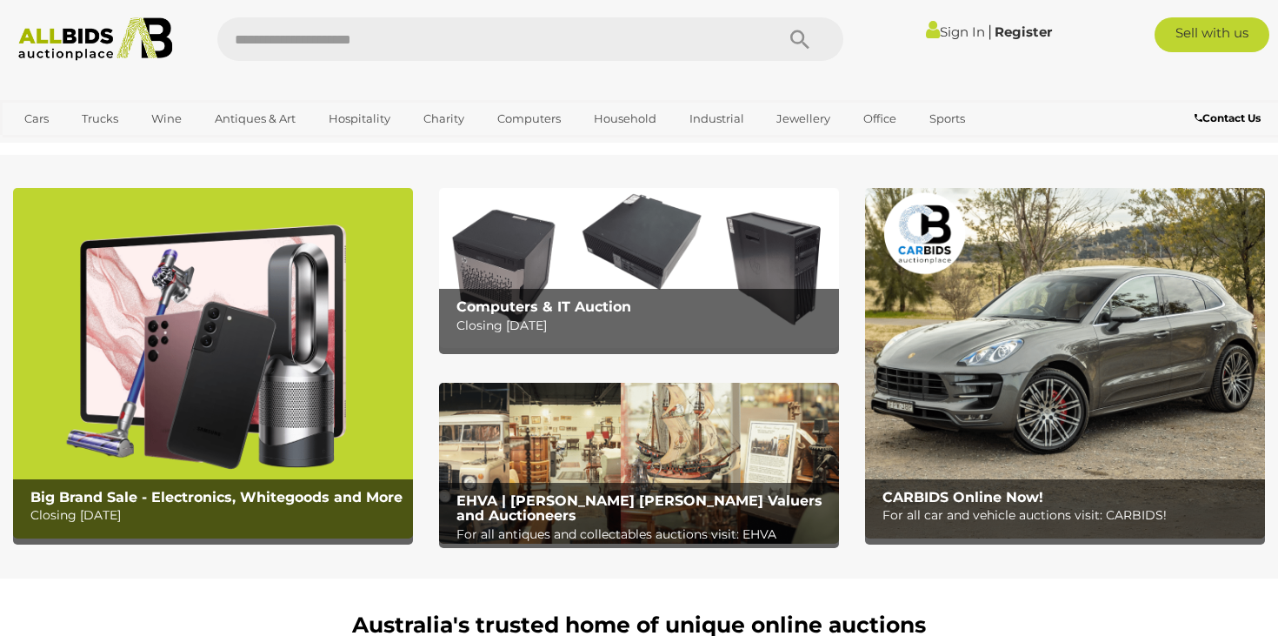
click at [283, 489] on b "Big Brand Sale - Electronics, Whitegoods and More" at bounding box center [216, 497] width 372 height 17
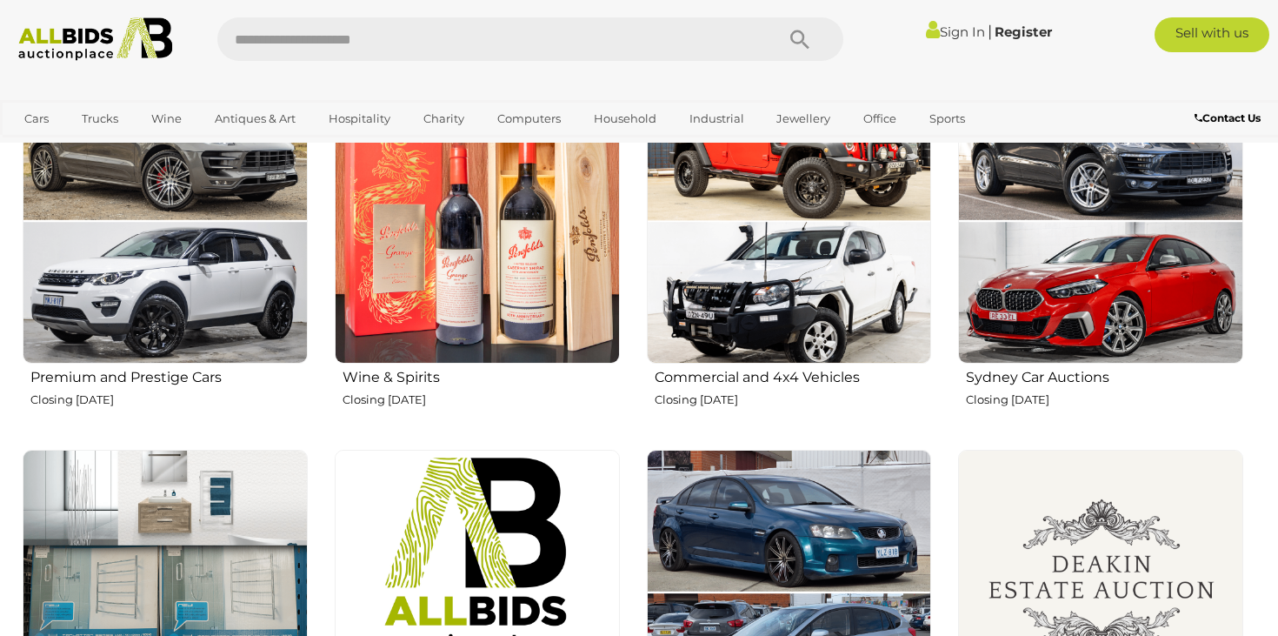
scroll to position [708, 0]
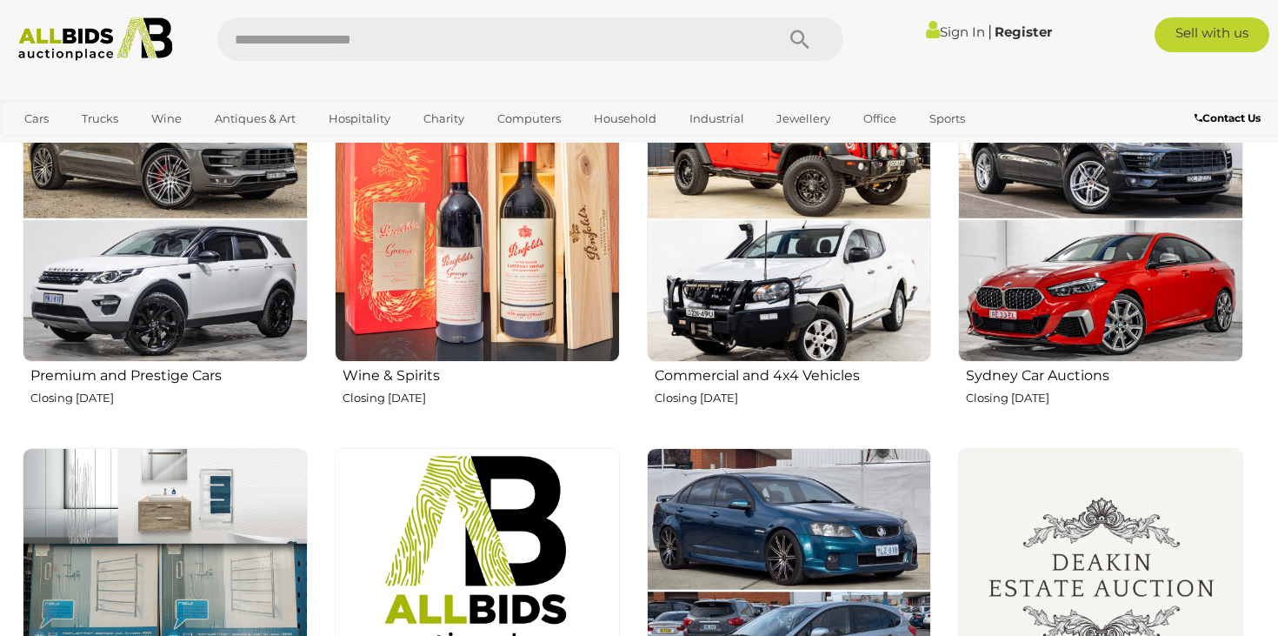
click at [527, 335] on img at bounding box center [477, 219] width 285 height 285
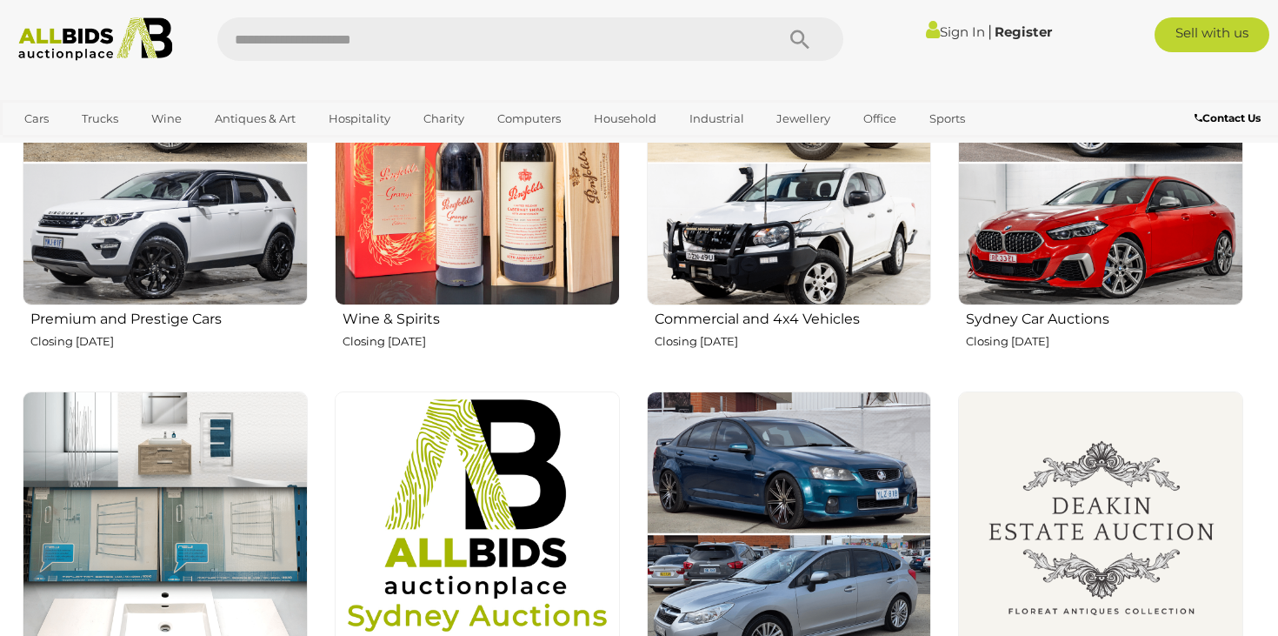
scroll to position [711, 0]
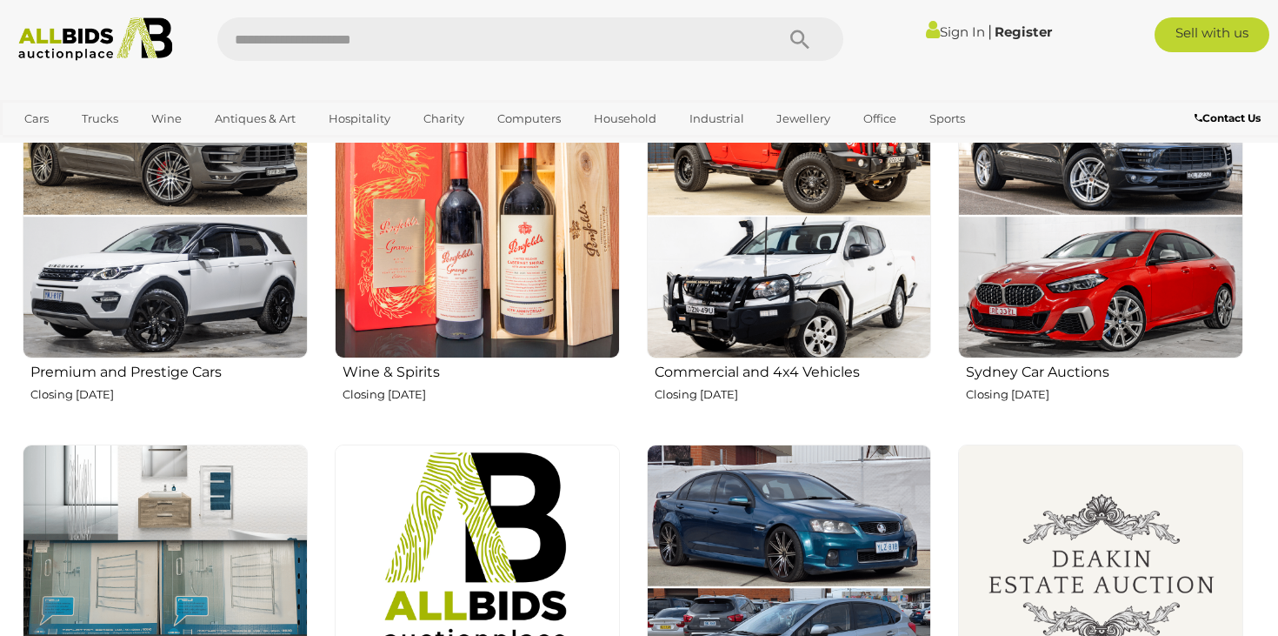
click at [258, 270] on img at bounding box center [165, 215] width 285 height 285
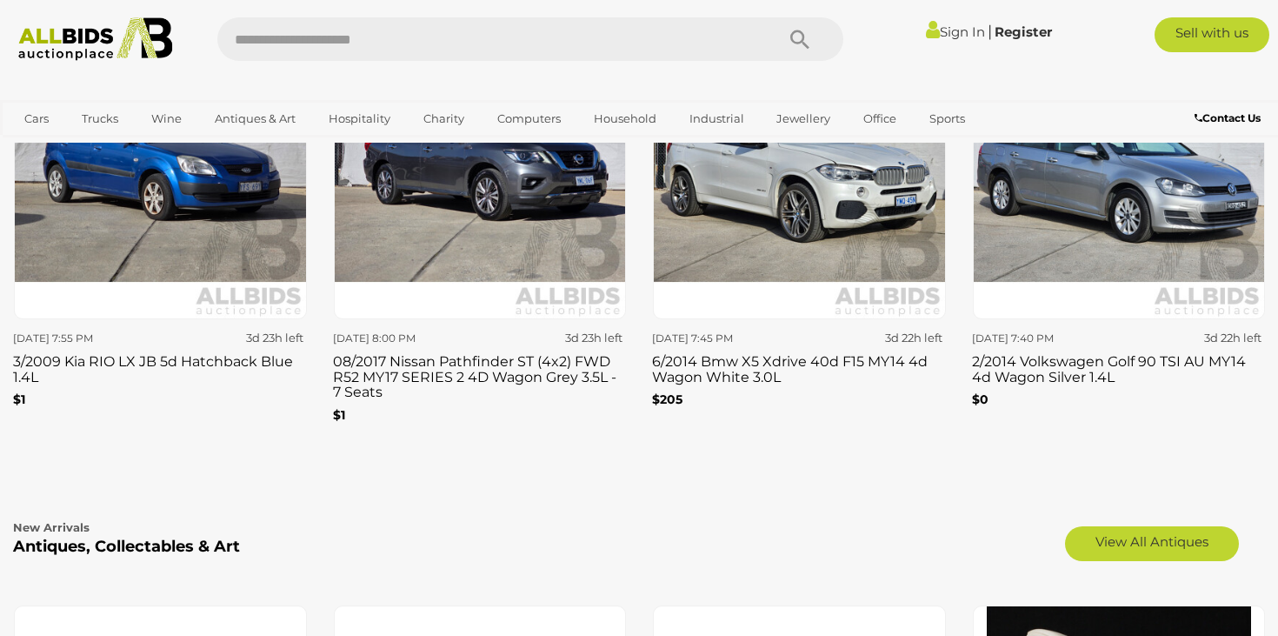
scroll to position [2395, 0]
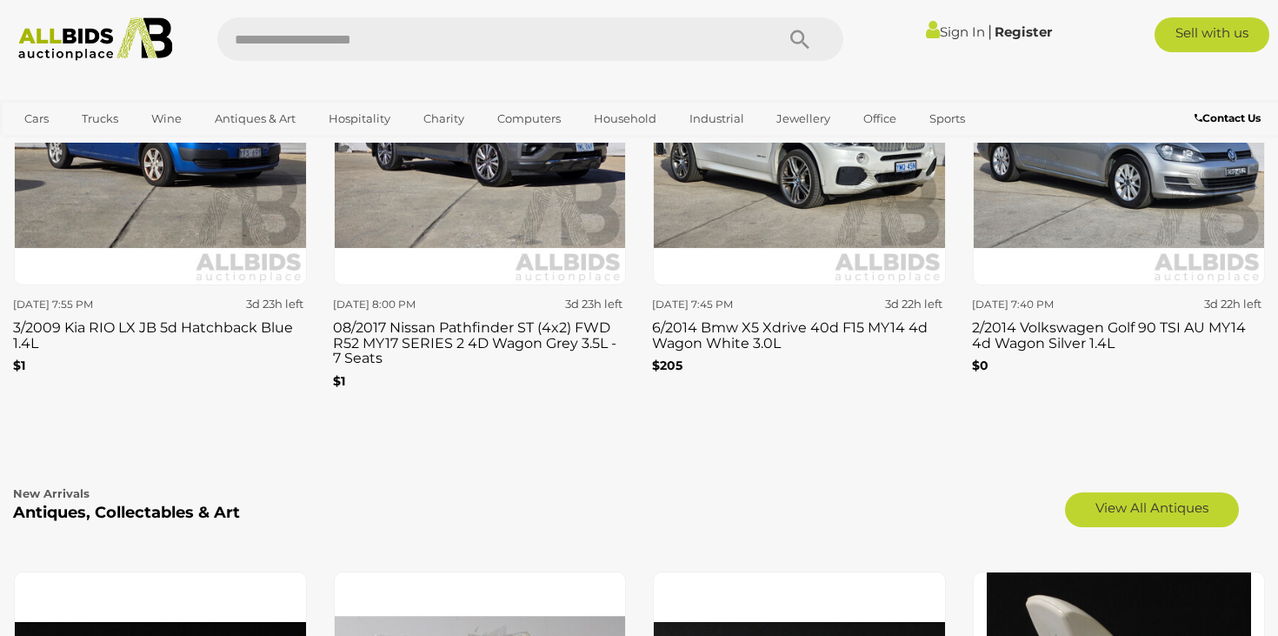
click at [570, 23] on input "text" at bounding box center [487, 38] width 540 height 43
type input "*****"
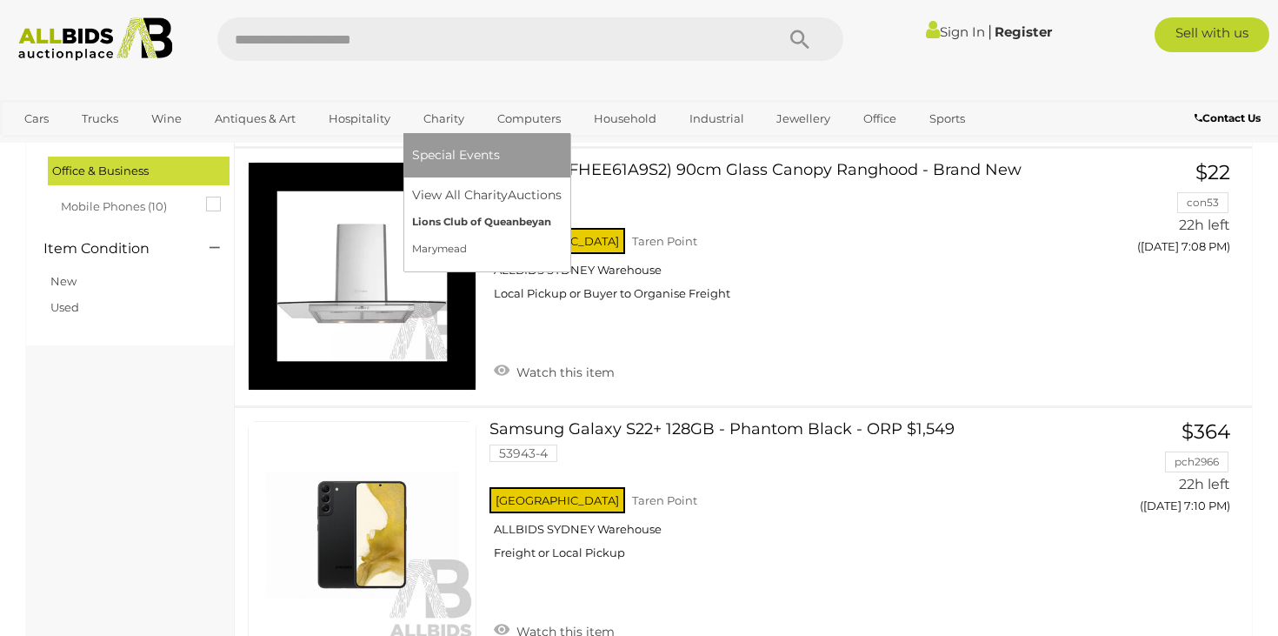
scroll to position [1172, 0]
